Goal: Task Accomplishment & Management: Complete application form

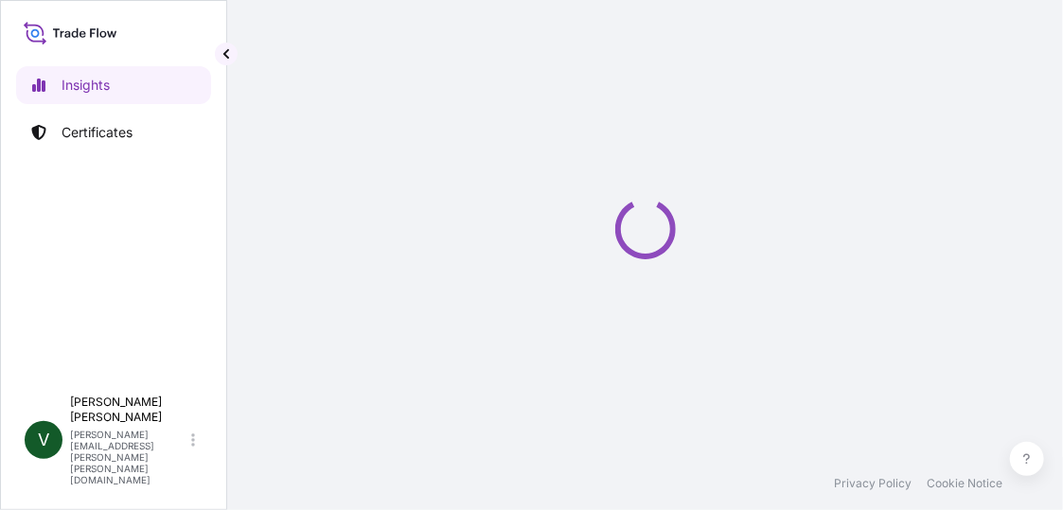
select select "2025"
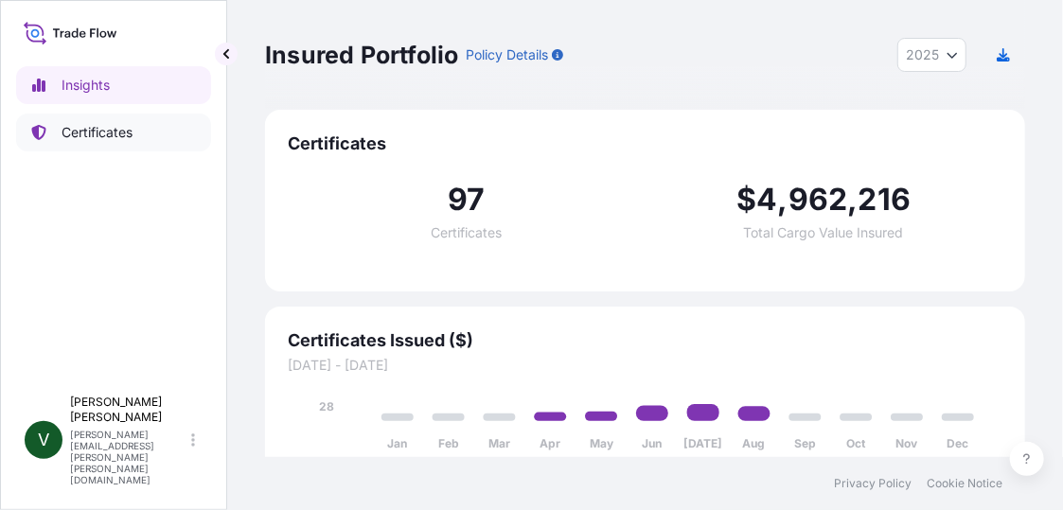
click at [102, 131] on p "Certificates" at bounding box center [97, 132] width 71 height 19
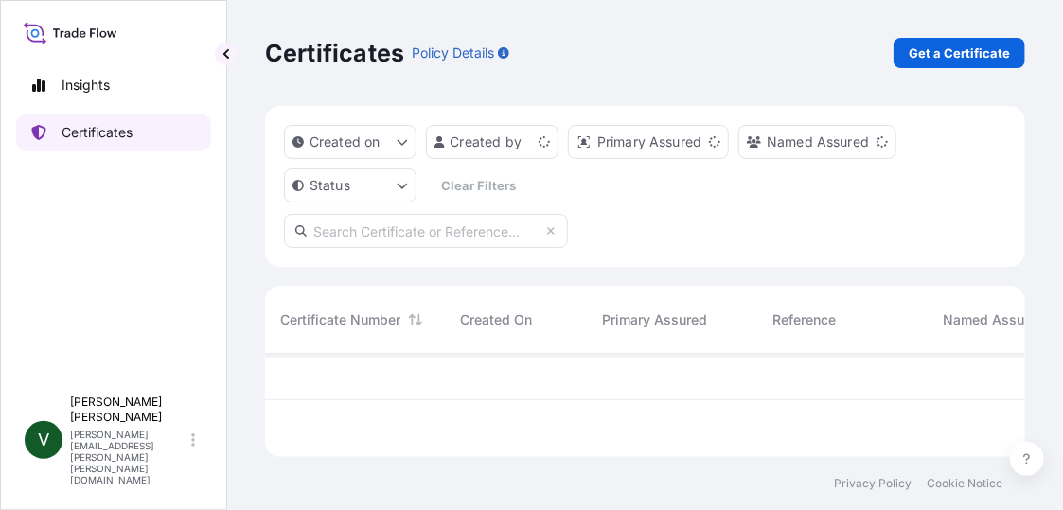
scroll to position [99, 746]
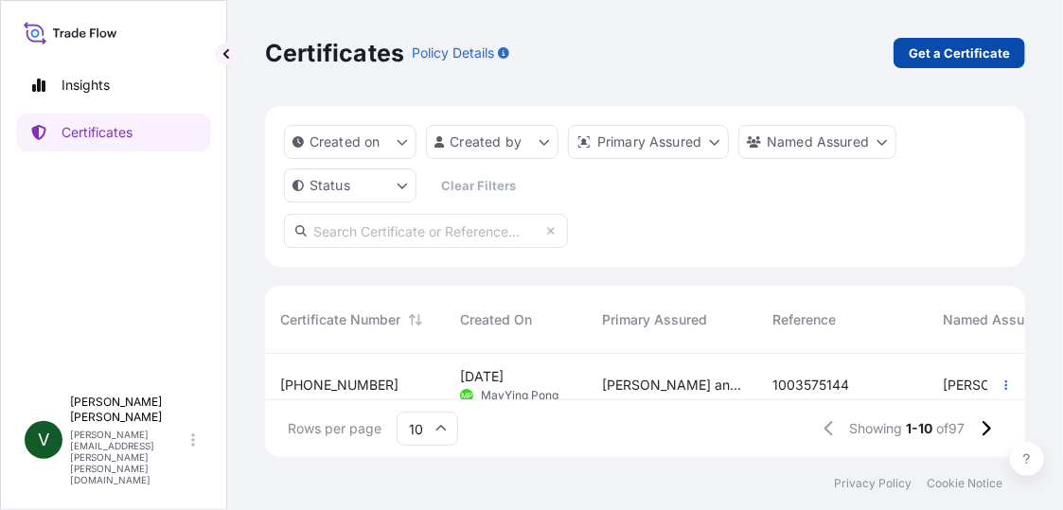
click at [948, 58] on p "Get a Certificate" at bounding box center [958, 53] width 101 height 19
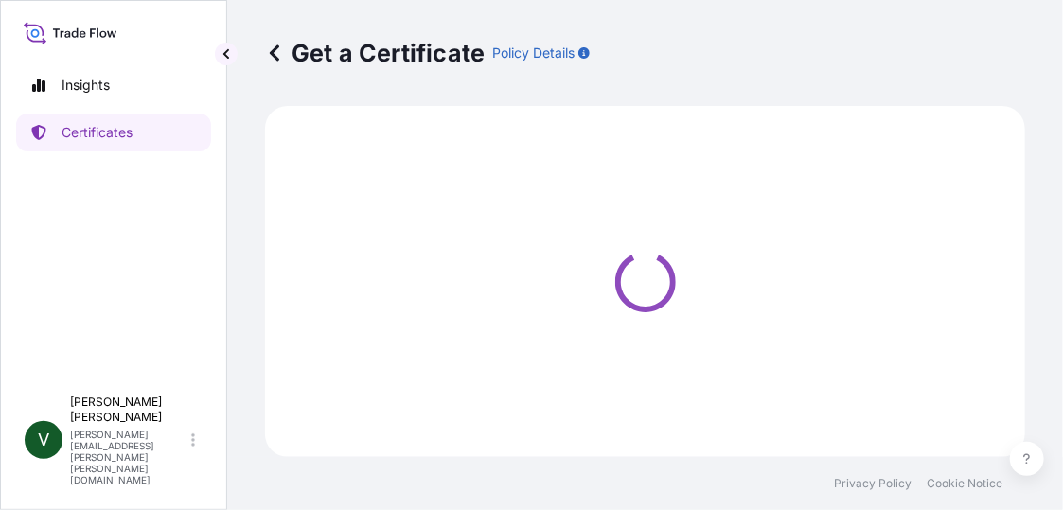
select select "Ocean Vessel"
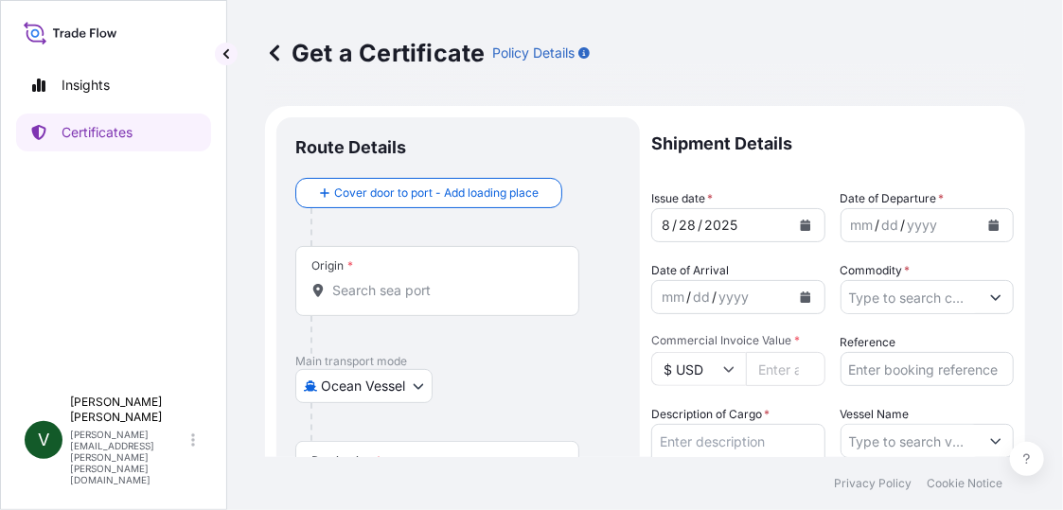
click at [520, 356] on p "Main transport mode" at bounding box center [458, 361] width 326 height 15
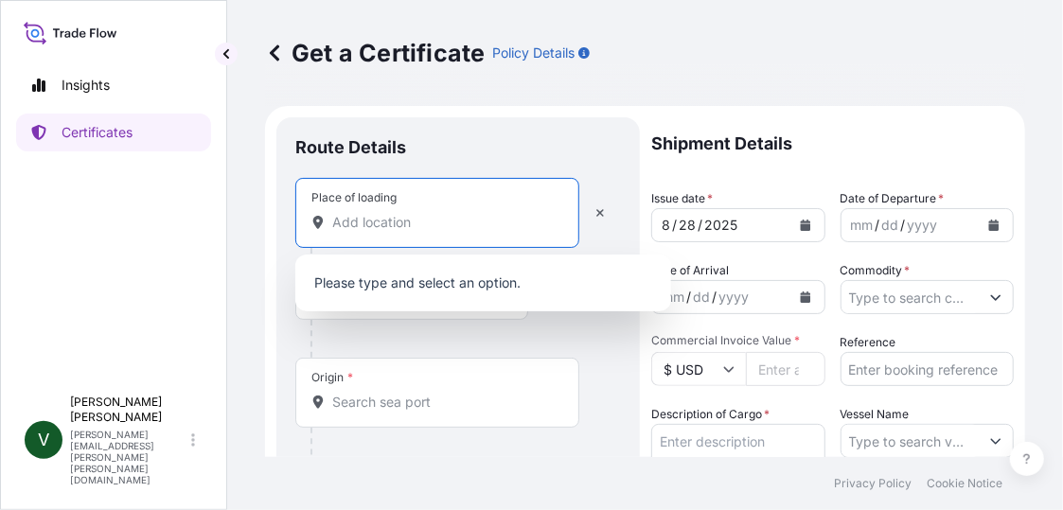
click at [414, 229] on input "Place of loading" at bounding box center [443, 222] width 223 height 19
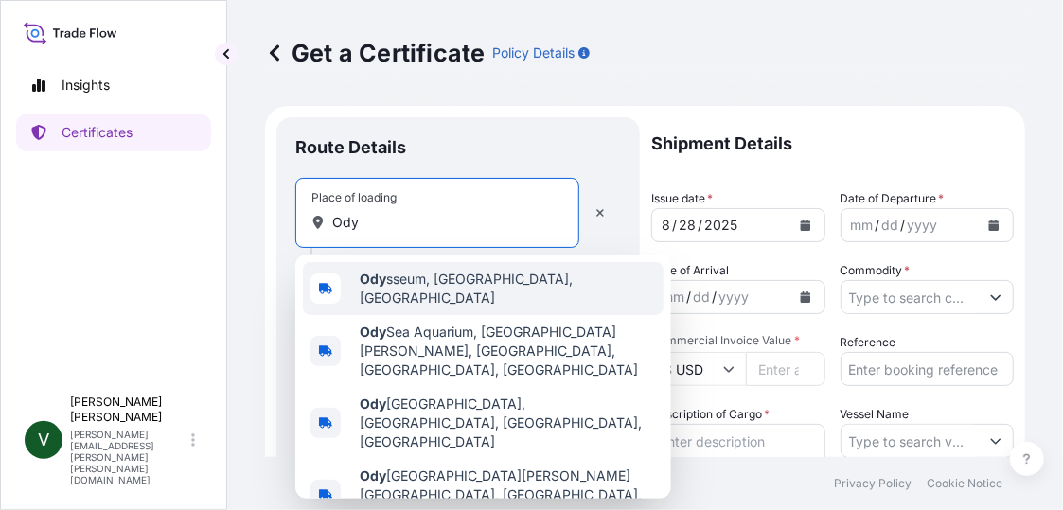
click at [552, 268] on div "Ody sseum, [GEOGRAPHIC_DATA], [GEOGRAPHIC_DATA]" at bounding box center [483, 288] width 361 height 53
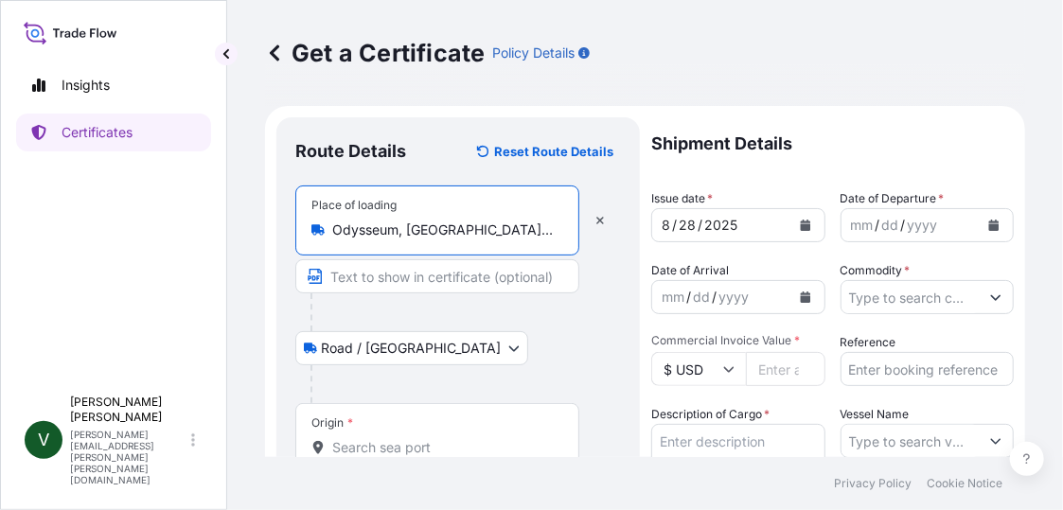
click at [533, 227] on input "Odysseum, [GEOGRAPHIC_DATA], [GEOGRAPHIC_DATA]" at bounding box center [443, 229] width 223 height 19
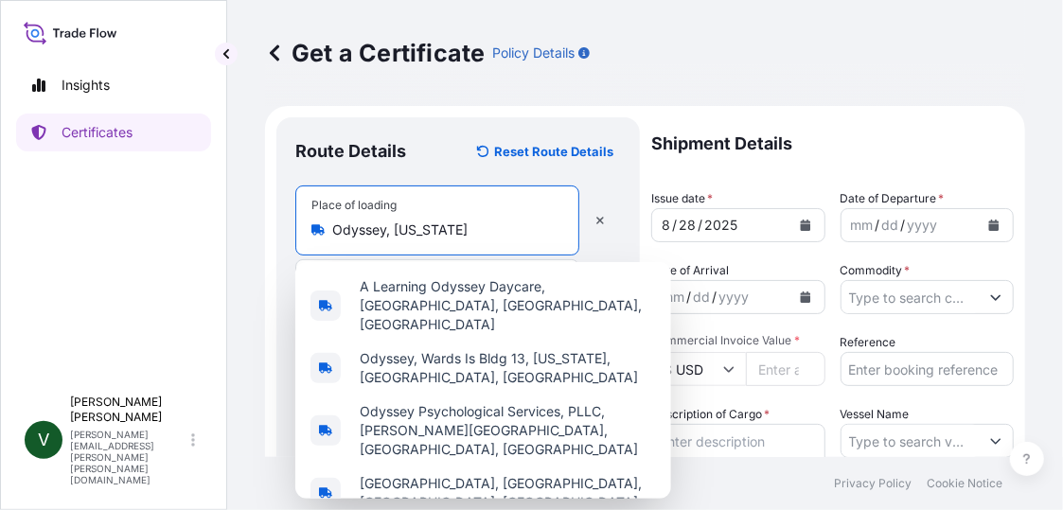
type input "Odysseum, [GEOGRAPHIC_DATA], [GEOGRAPHIC_DATA]"
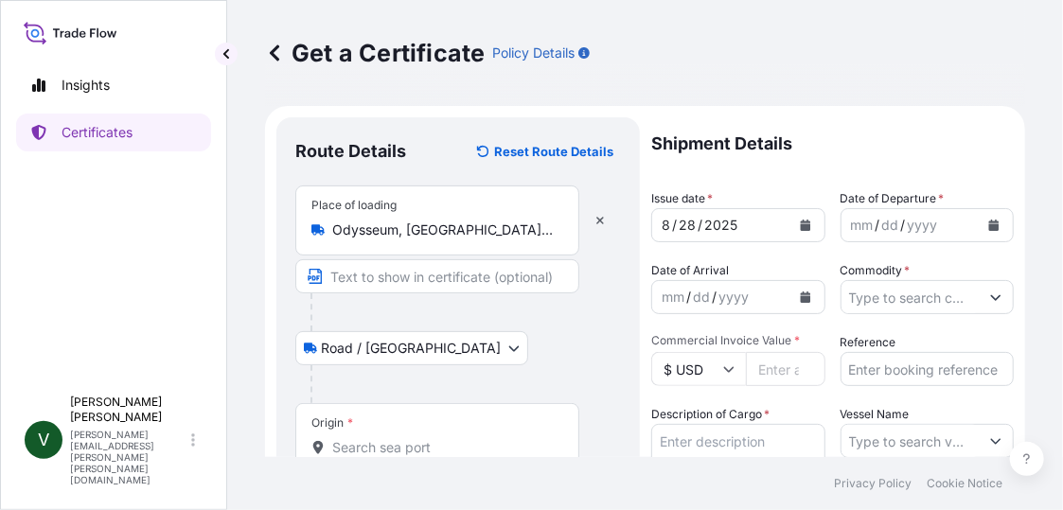
click at [608, 193] on div "Place of loading [GEOGRAPHIC_DATA], [GEOGRAPHIC_DATA], [GEOGRAPHIC_DATA]" at bounding box center [458, 239] width 326 height 108
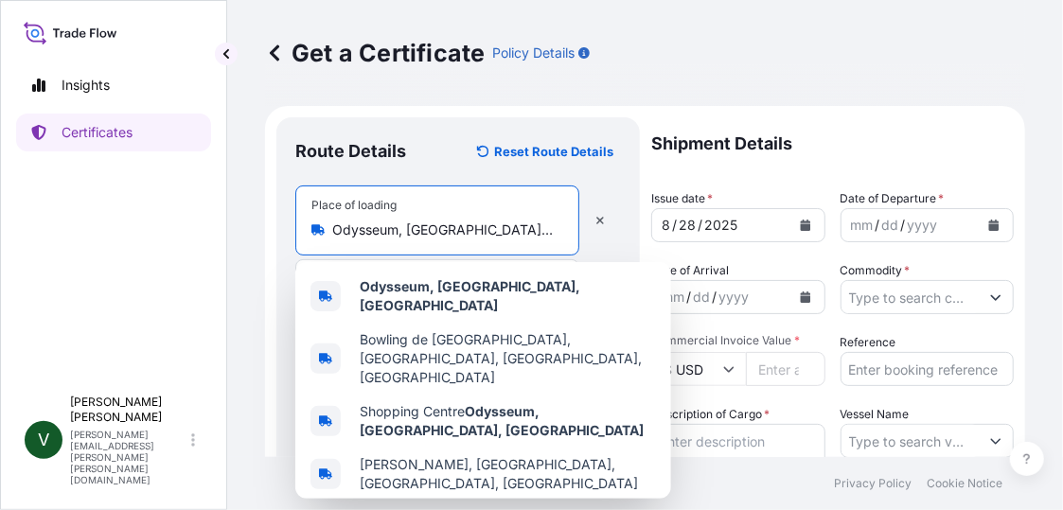
drag, startPoint x: 543, startPoint y: 227, endPoint x: 585, endPoint y: 233, distance: 42.0
click at [585, 233] on div "Place of loading [GEOGRAPHIC_DATA], [GEOGRAPHIC_DATA], [GEOGRAPHIC_DATA]" at bounding box center [458, 239] width 326 height 108
